Goal: Task Accomplishment & Management: Manage account settings

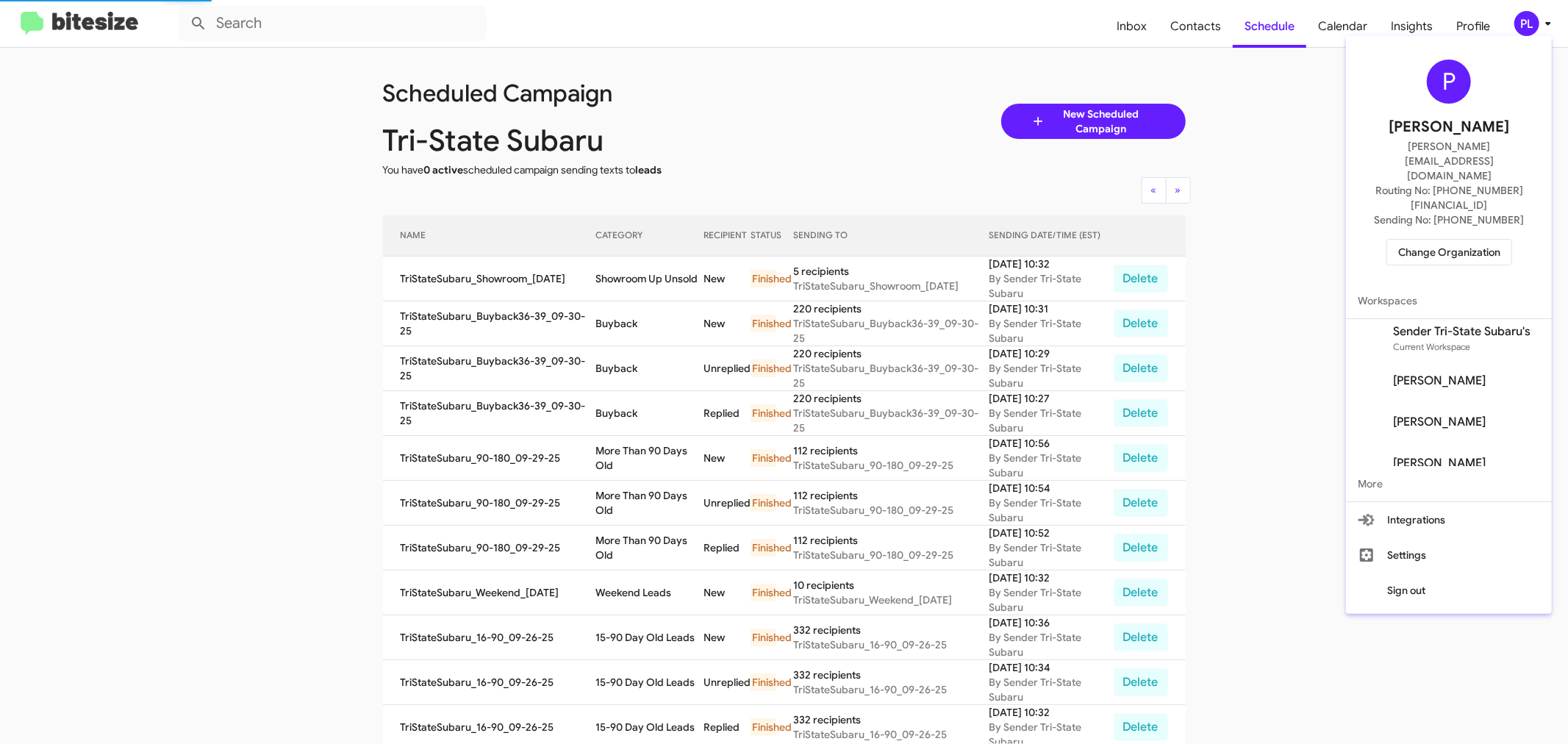
click at [1467, 240] on span "Change Organization" at bounding box center [1449, 252] width 102 height 25
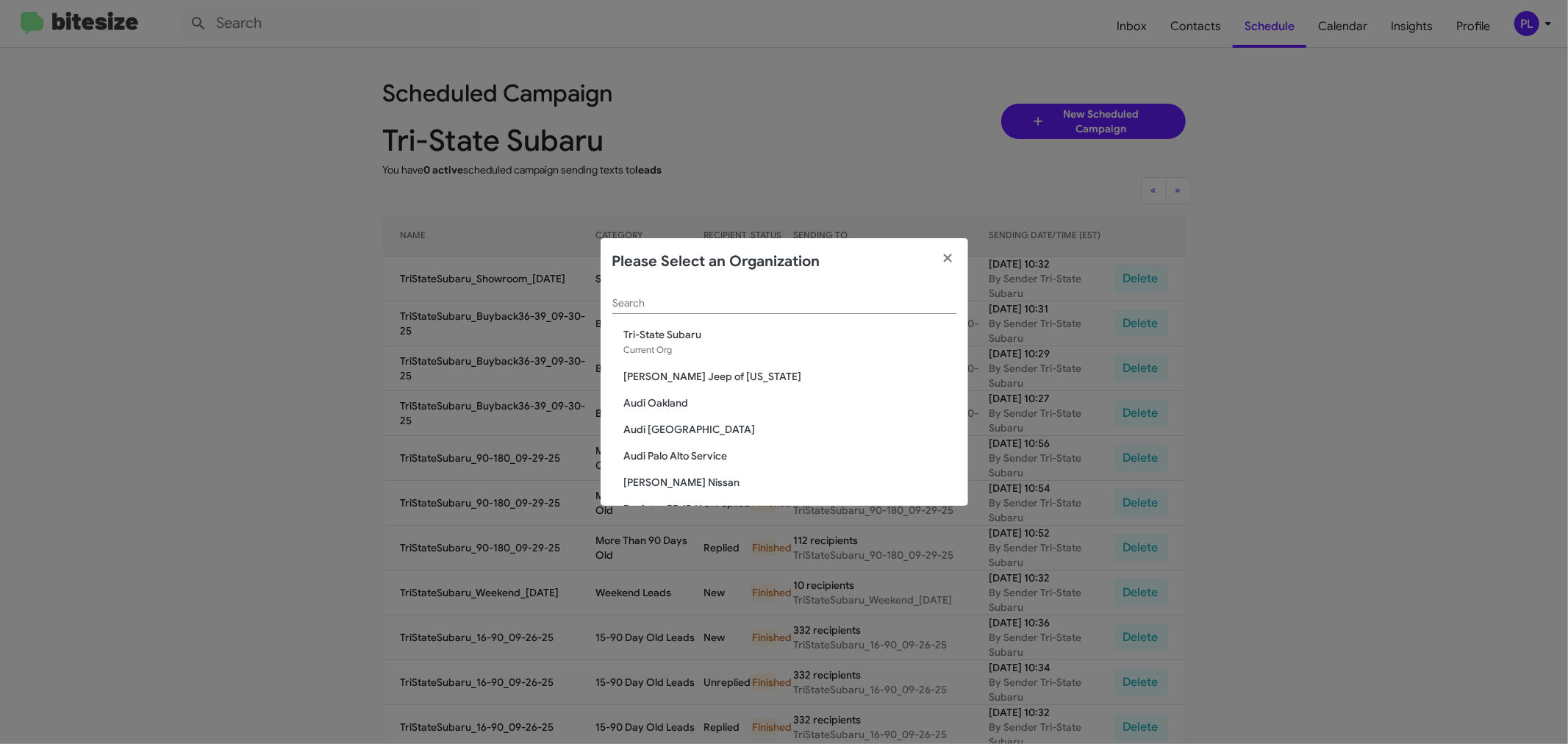
click at [779, 304] on input "Search" at bounding box center [784, 304] width 344 height 11
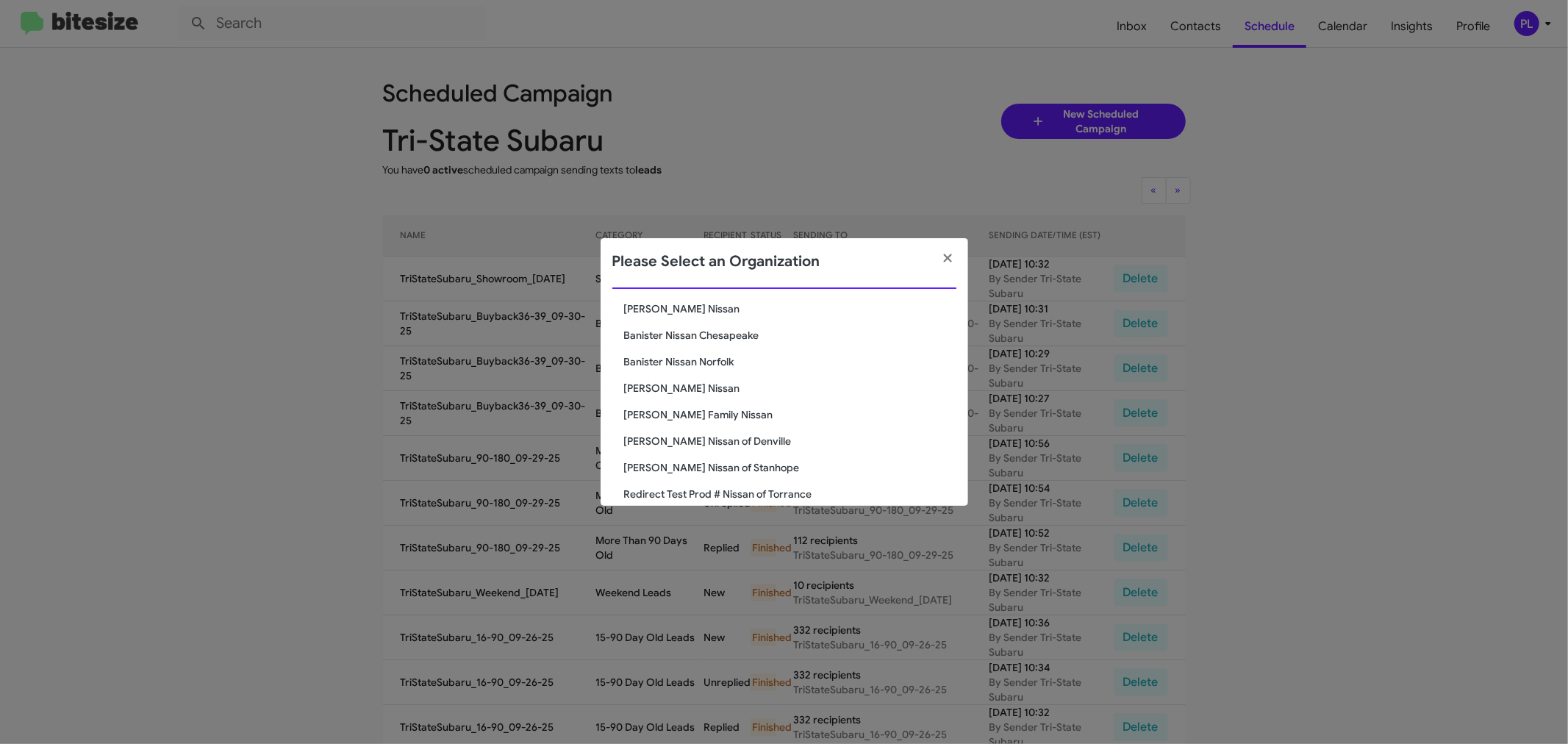
scroll to position [70, 0]
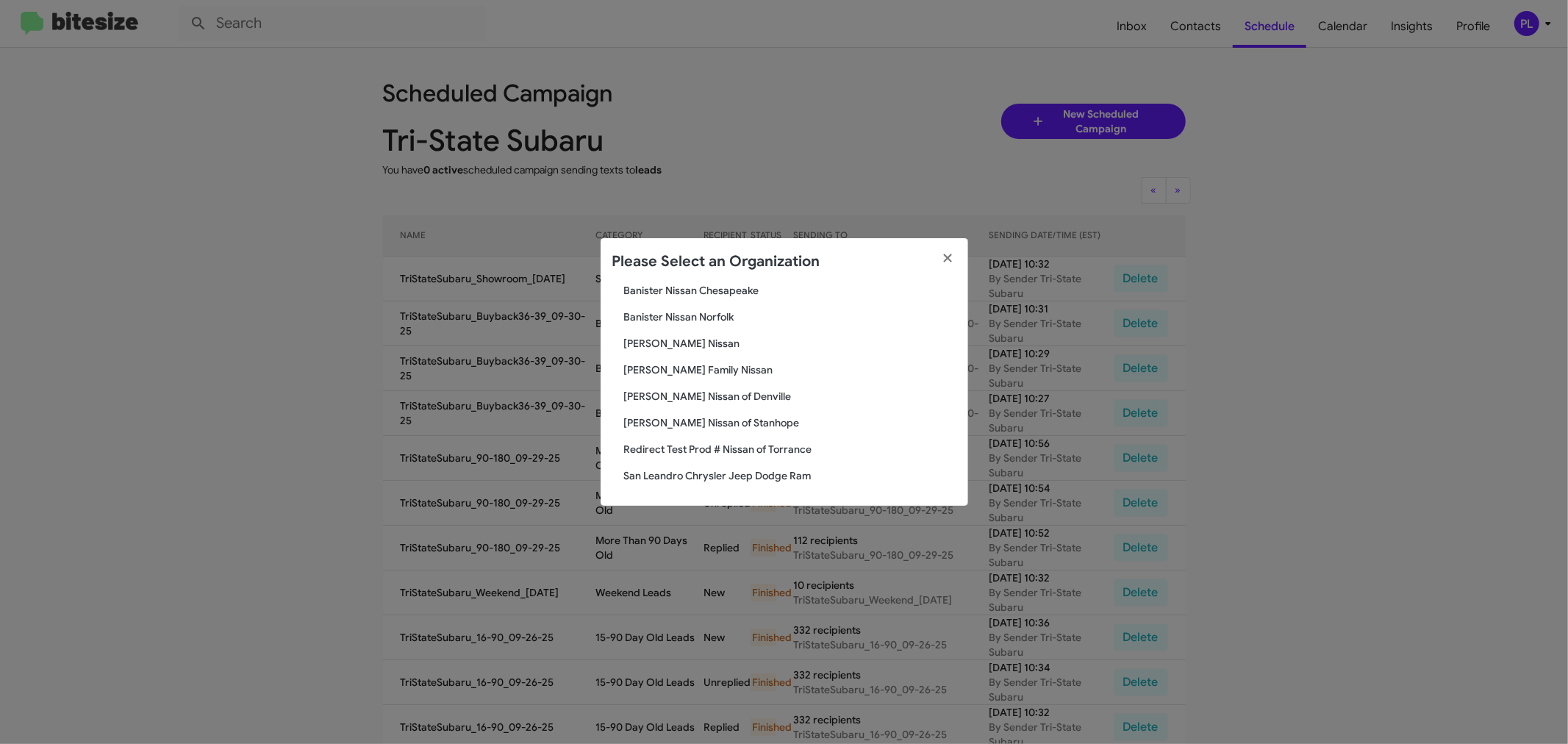
type input "san"
click at [713, 476] on span "San Leandro Chrysler Jeep Dodge Ram" at bounding box center [790, 475] width 332 height 14
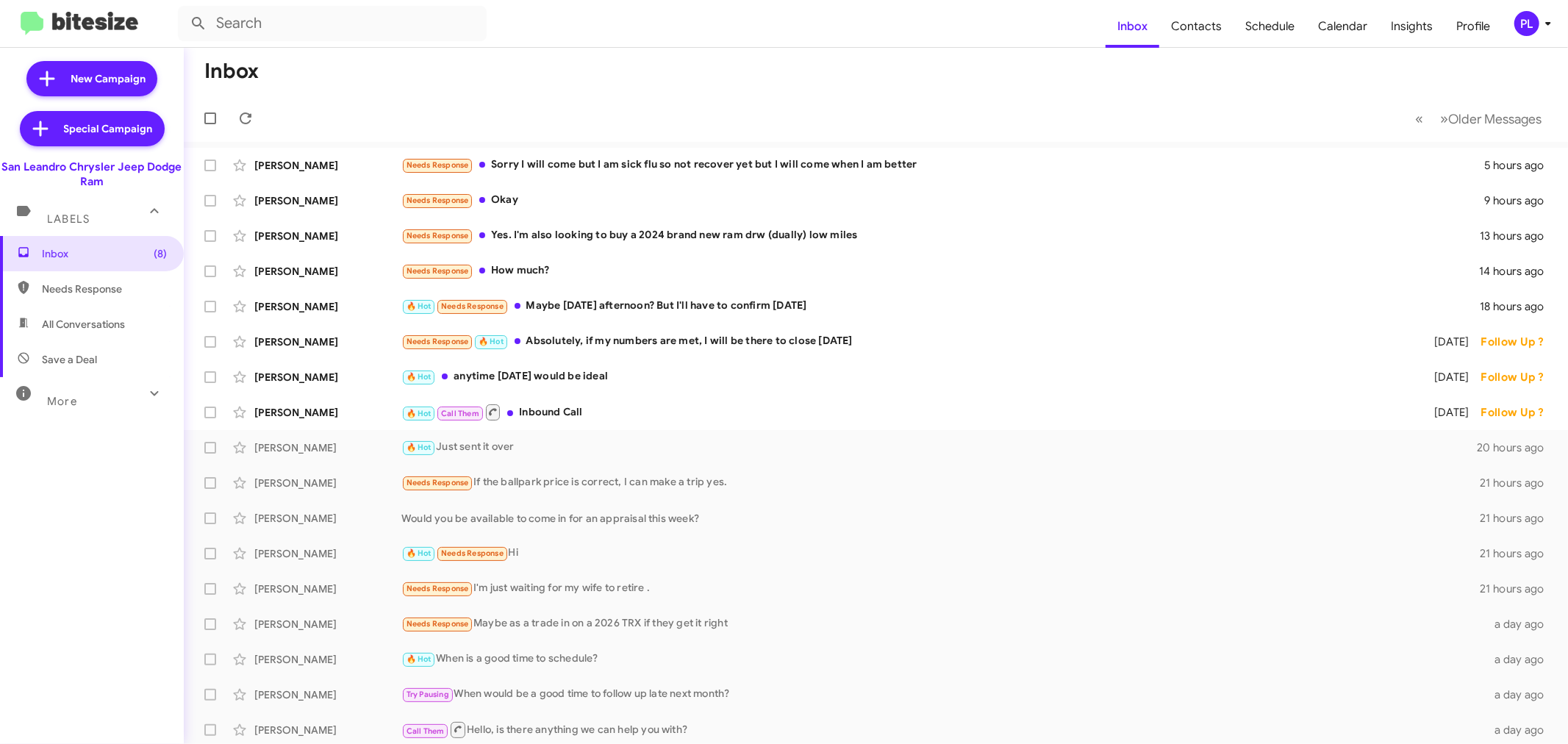
click at [1546, 25] on icon at bounding box center [1548, 23] width 18 height 18
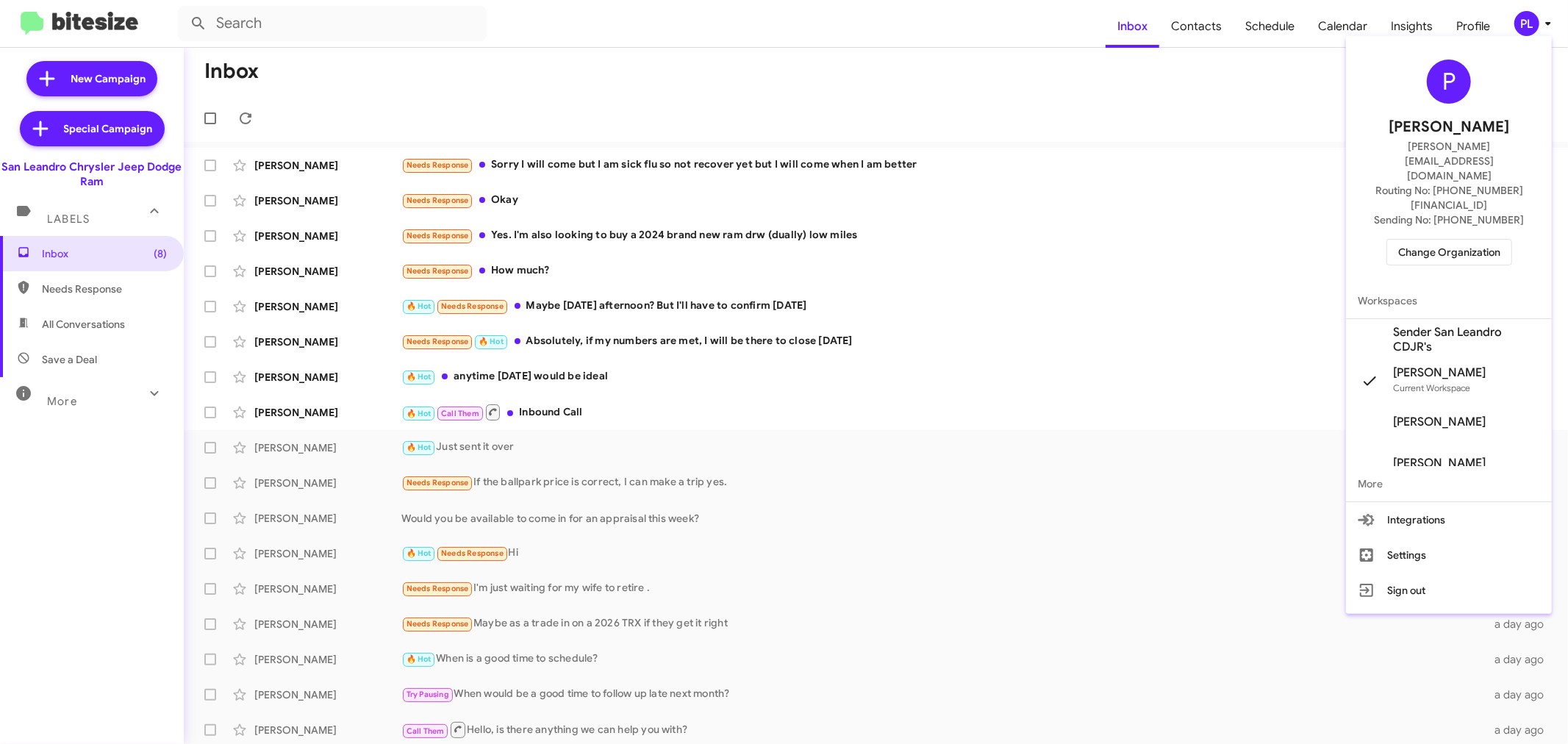
click at [1451, 240] on span "Change Organization" at bounding box center [1449, 252] width 102 height 25
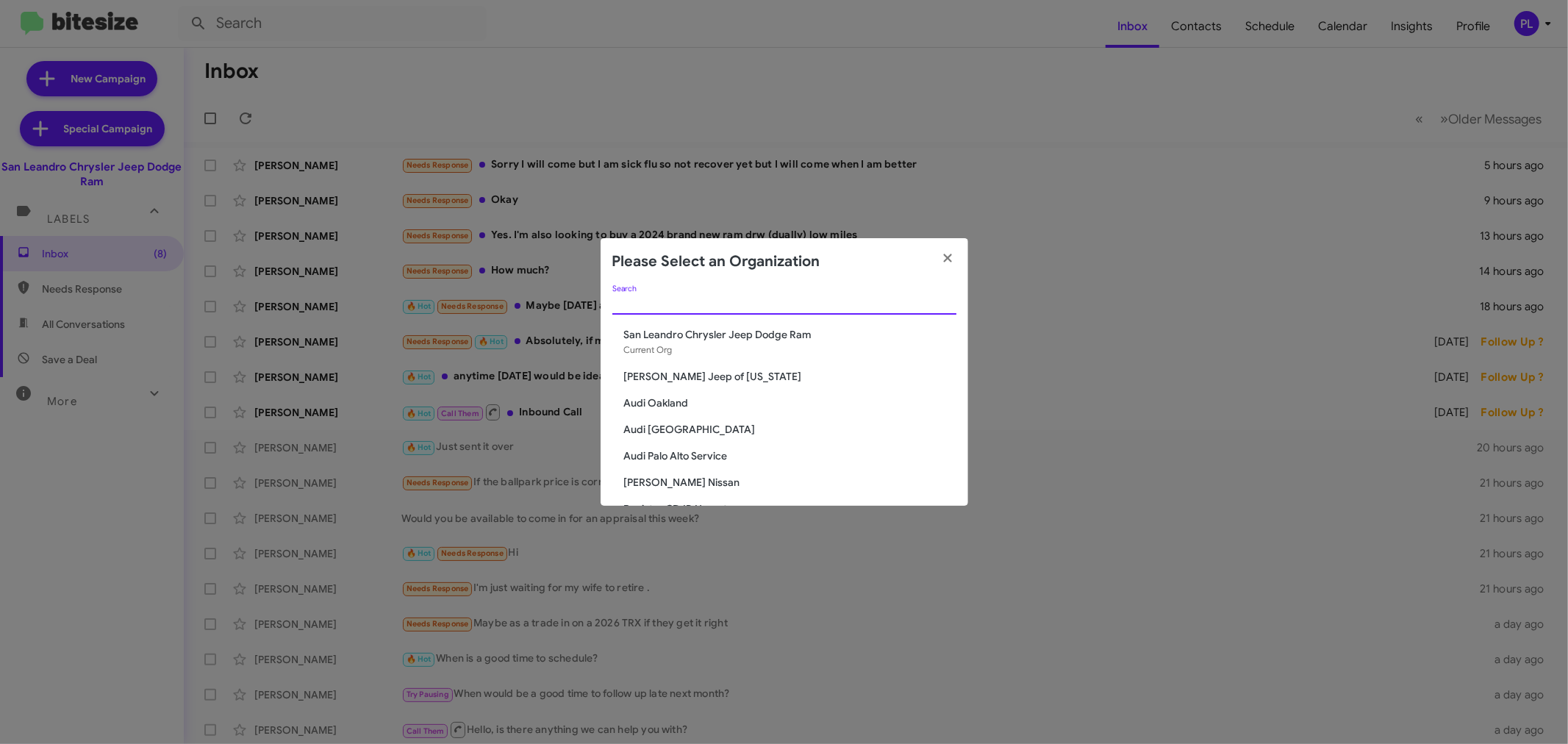
click at [753, 304] on input "Search" at bounding box center [784, 304] width 344 height 11
type input "toyota"
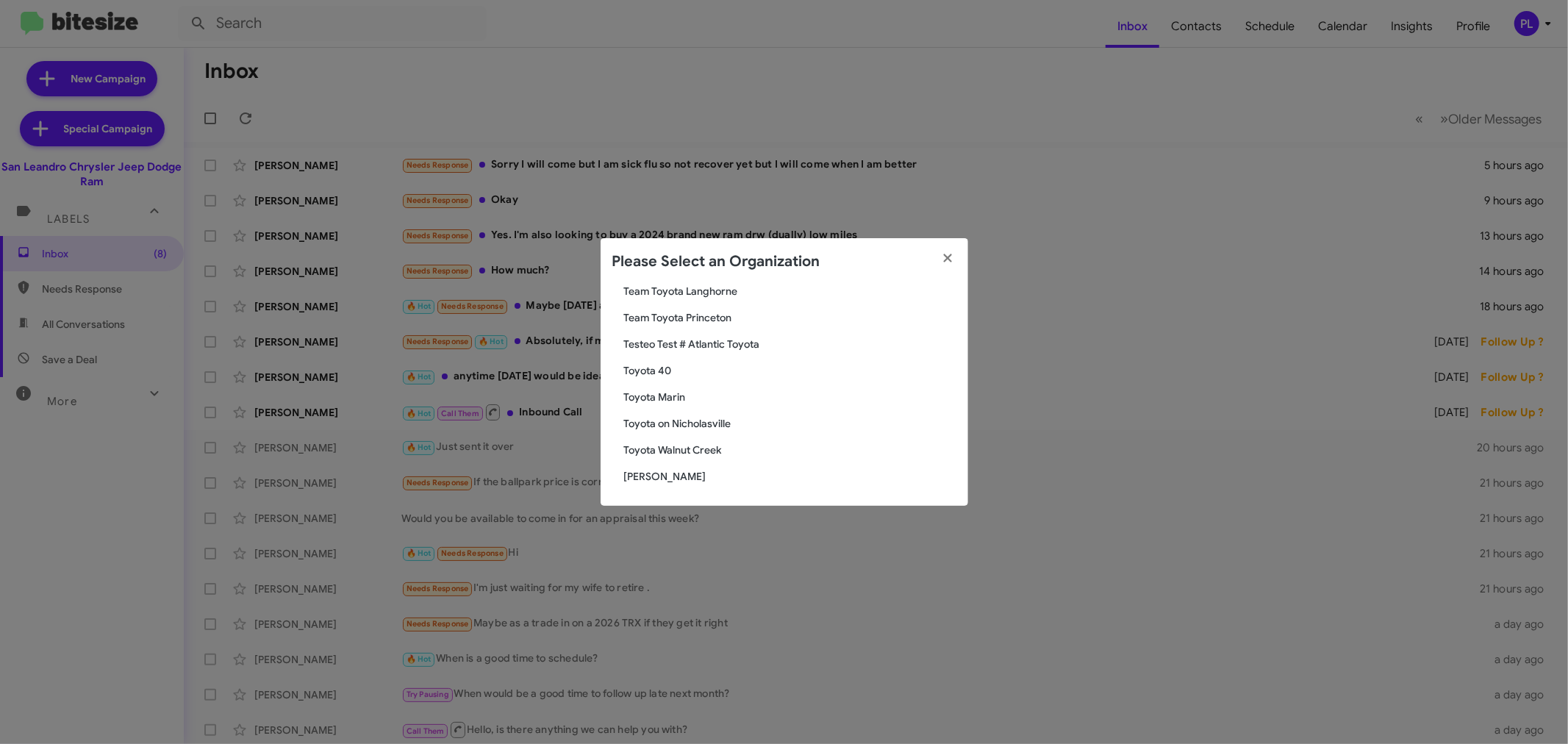
scroll to position [150, 0]
click at [663, 391] on span "Toyota Marin" at bounding box center [790, 396] width 332 height 14
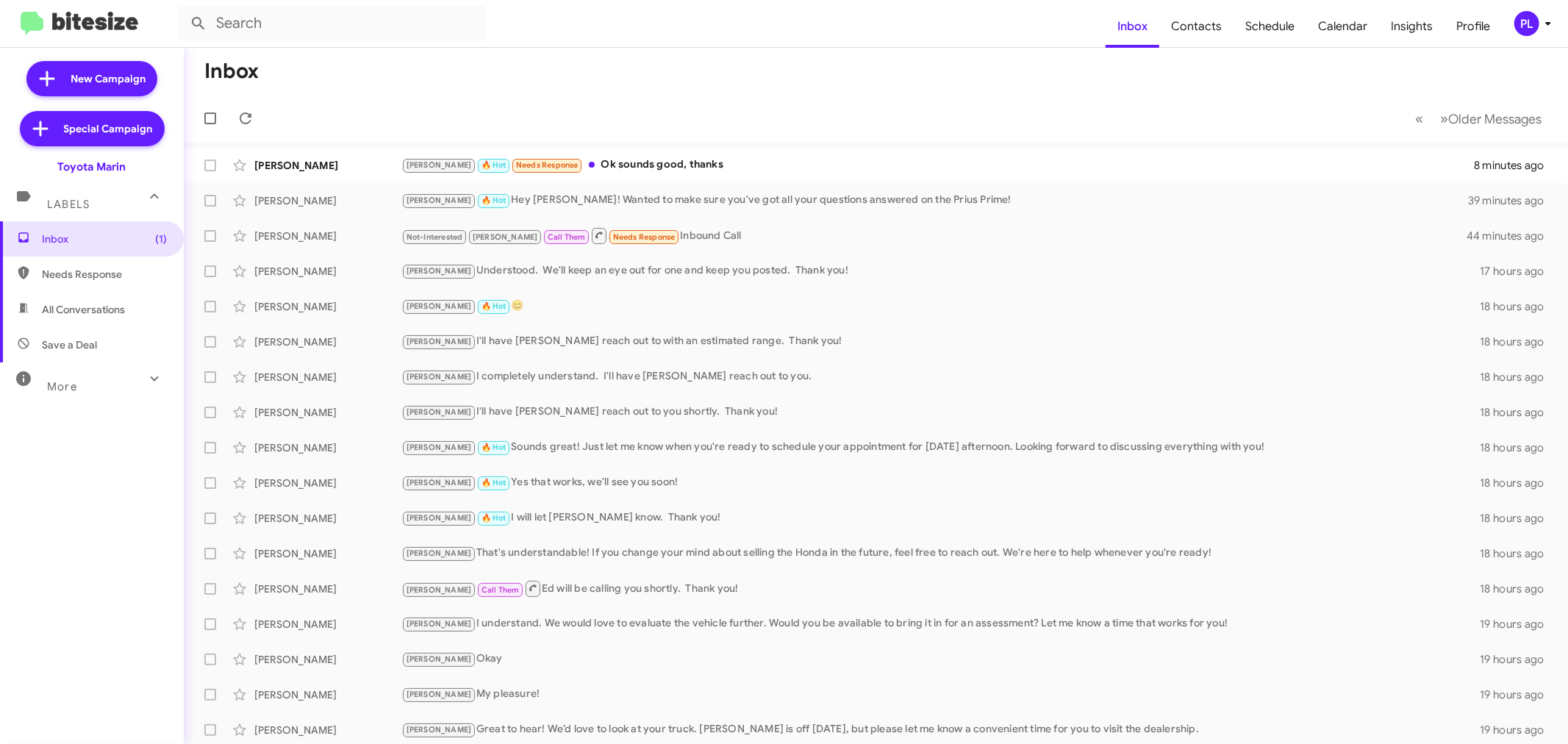
click at [88, 395] on mat-expansion-panel-header "More" at bounding box center [92, 380] width 184 height 35
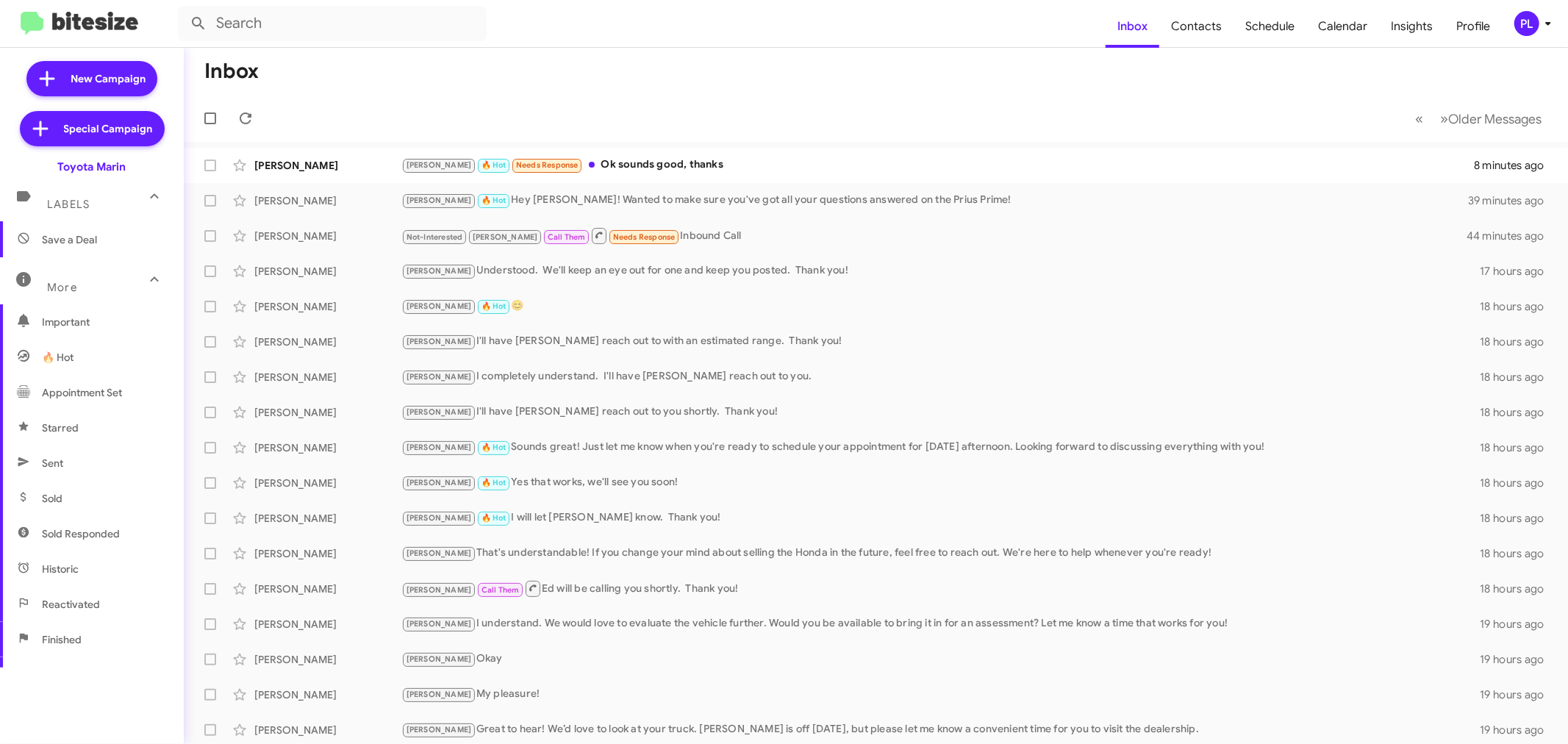
scroll to position [247, 0]
click at [86, 399] on span "Sold Responded" at bounding box center [81, 392] width 78 height 14
type input "in:sold-verified"
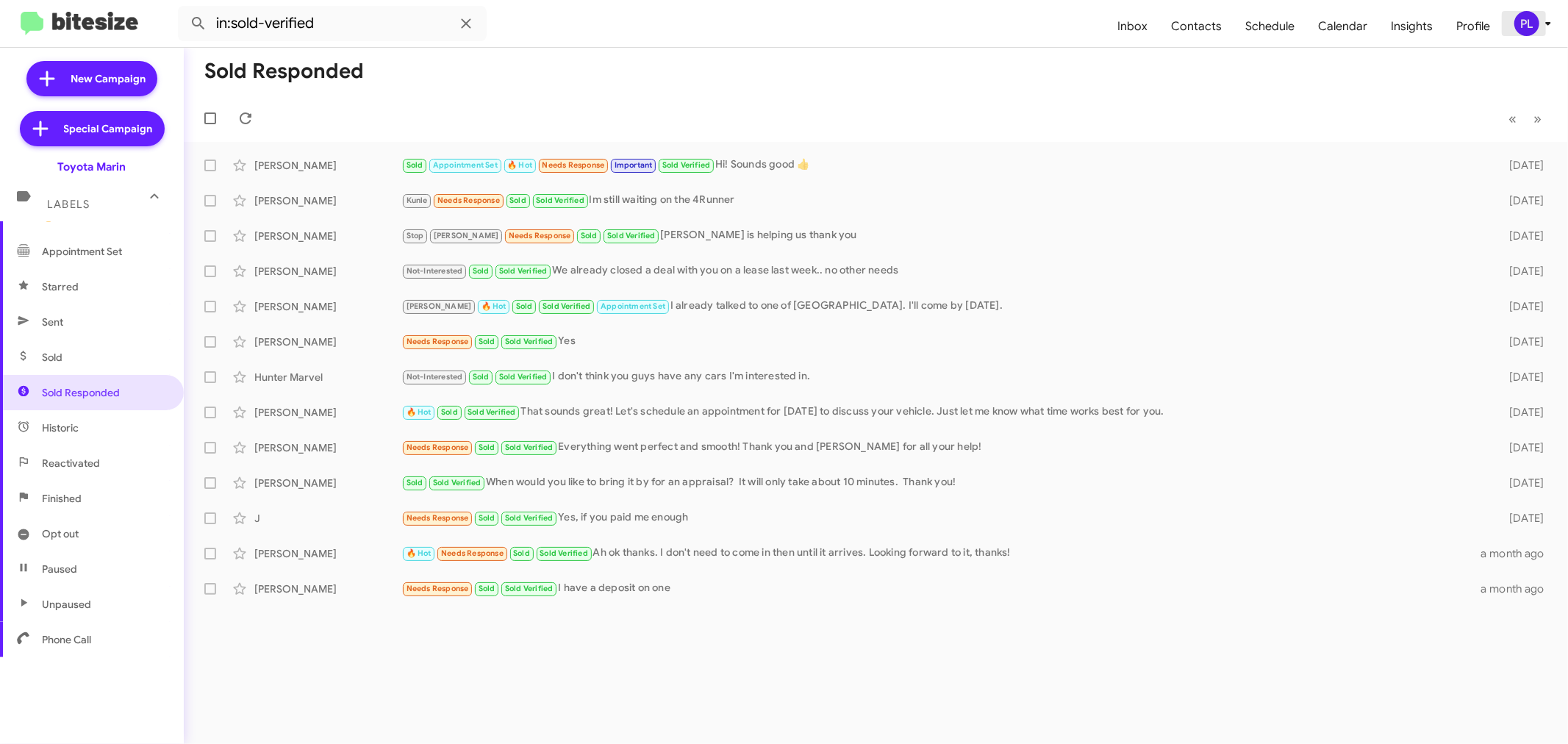
click at [1549, 25] on icon at bounding box center [1548, 24] width 5 height 4
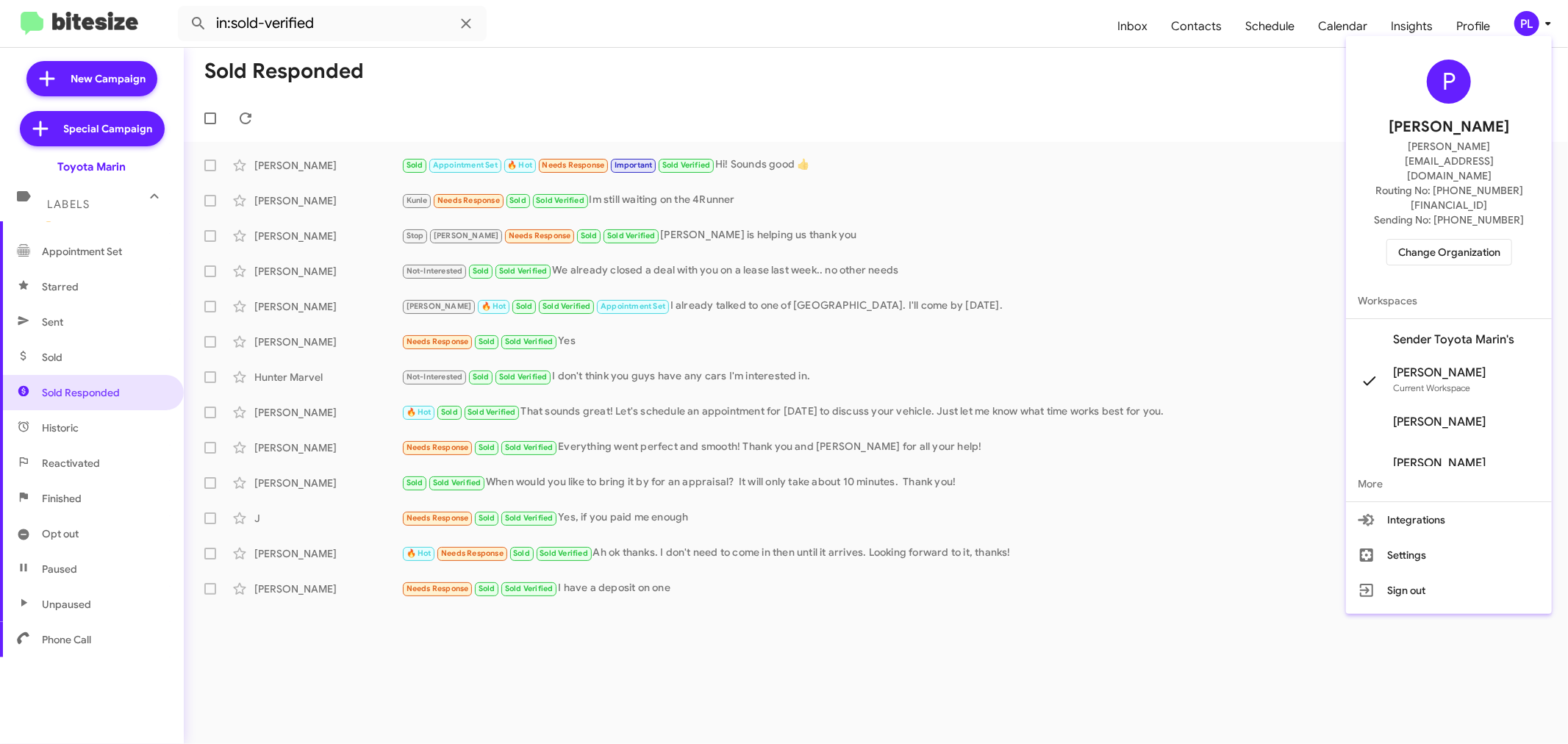
click at [1487, 240] on span "Change Organization" at bounding box center [1449, 252] width 102 height 25
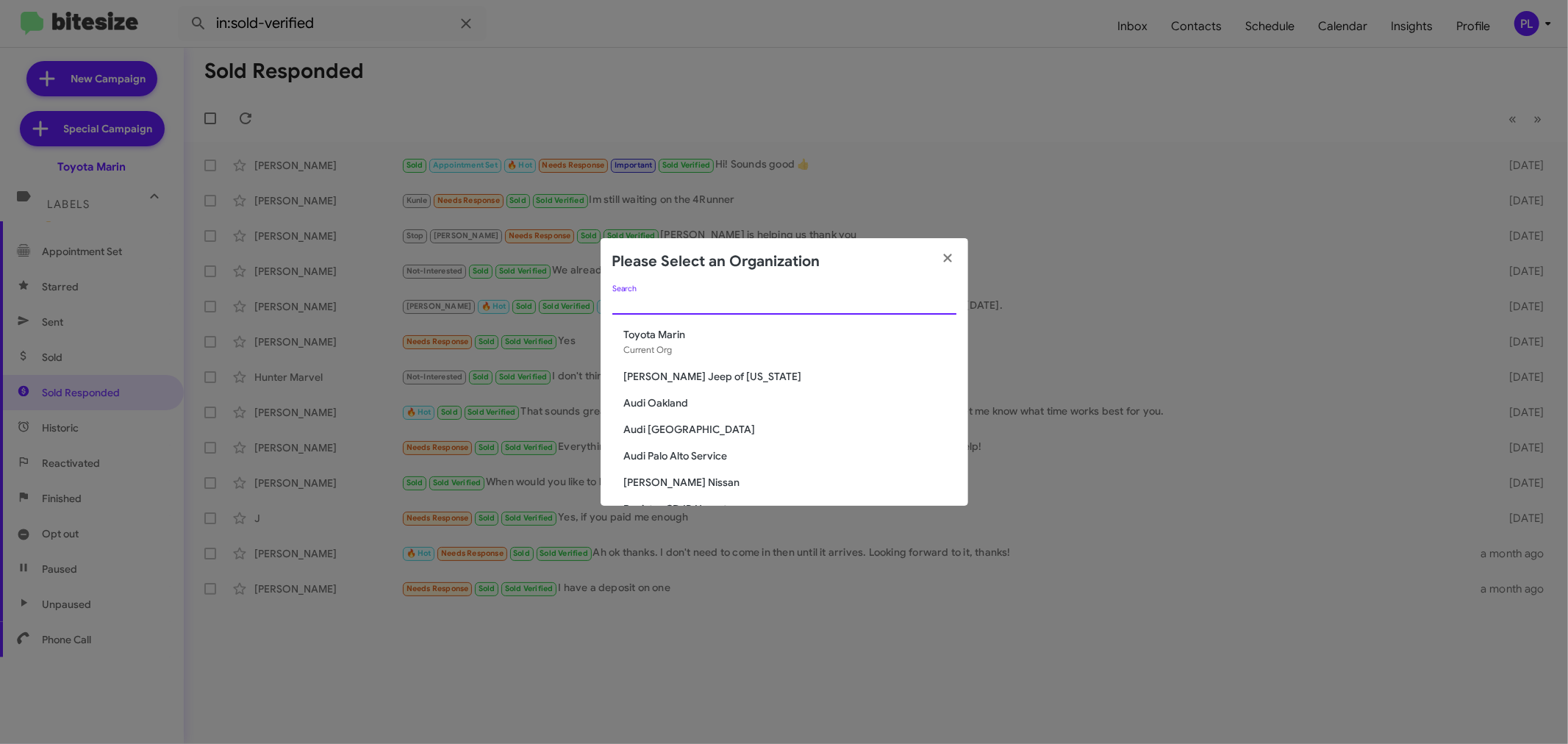
click at [677, 304] on input "Search" at bounding box center [784, 304] width 344 height 11
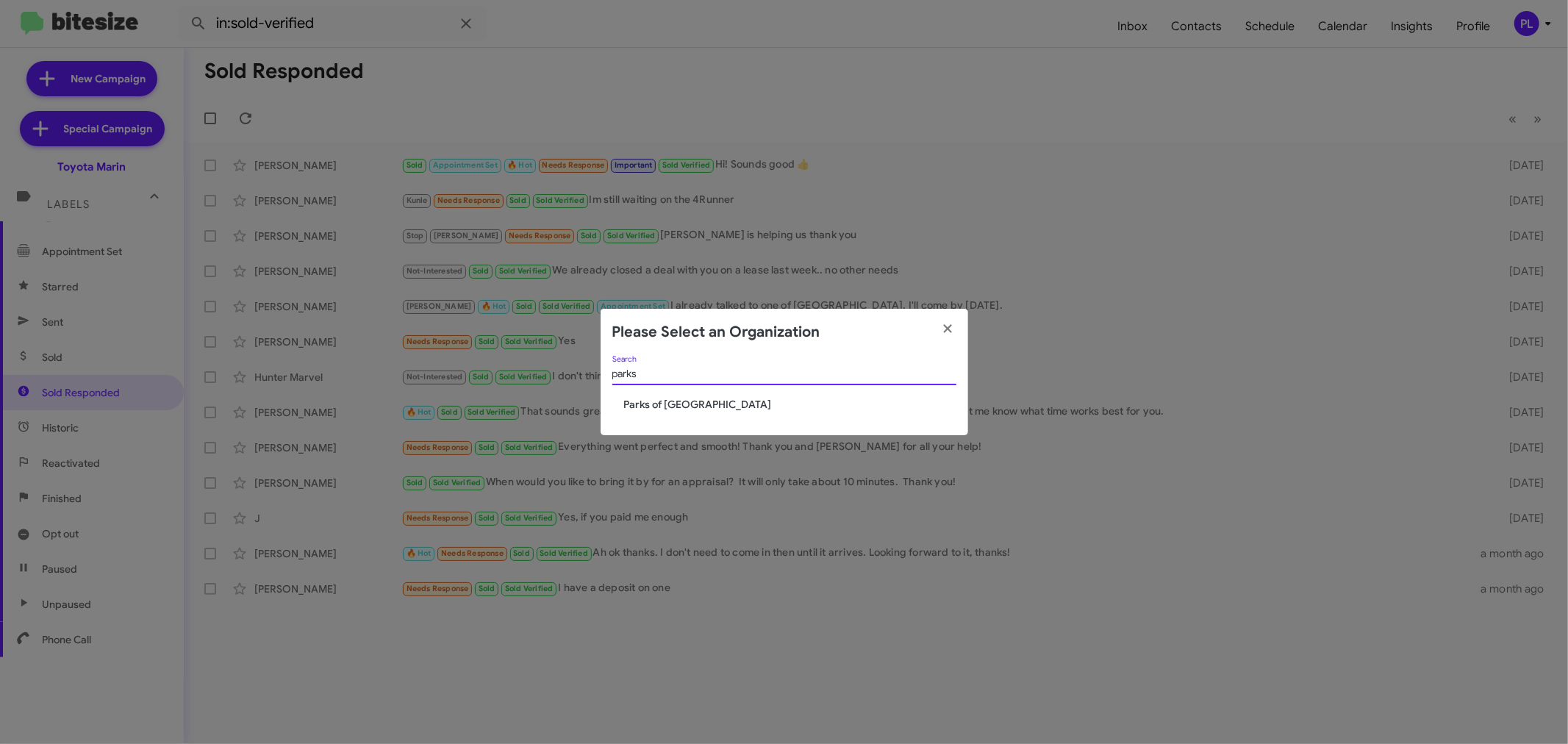
type input "parks"
click at [656, 398] on span "Parks of [GEOGRAPHIC_DATA]" at bounding box center [790, 403] width 332 height 14
